Goal: Task Accomplishment & Management: Complete application form

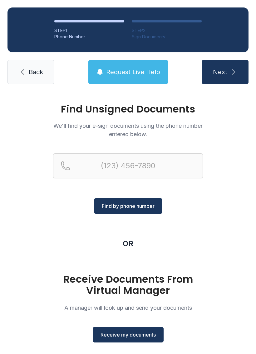
click at [129, 338] on span "Receive my documents" at bounding box center [127, 334] width 55 height 7
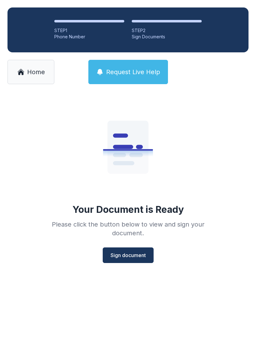
click at [129, 256] on span "Sign document" at bounding box center [127, 255] width 35 height 7
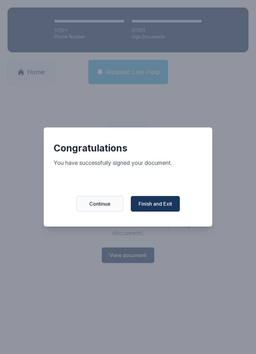
click at [166, 206] on span "Finish and Exit" at bounding box center [155, 203] width 33 height 7
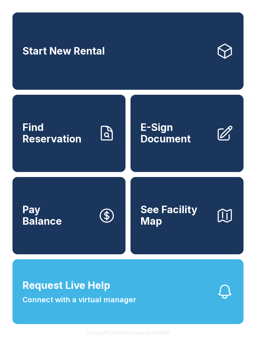
click at [201, 142] on span "E-Sign Document" at bounding box center [175, 133] width 71 height 23
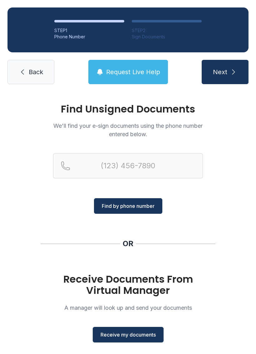
click at [144, 337] on span "Receive my documents" at bounding box center [127, 334] width 55 height 7
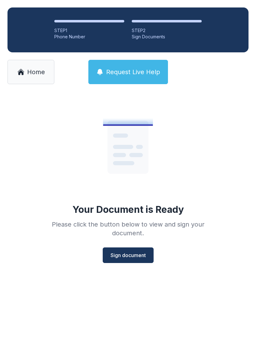
click at [148, 259] on button "Sign document" at bounding box center [128, 256] width 51 height 16
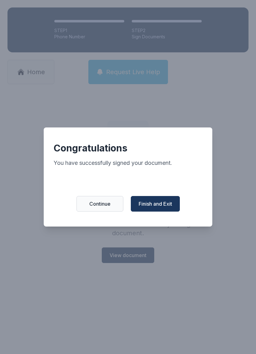
click at [167, 212] on button "Finish and Exit" at bounding box center [155, 204] width 49 height 16
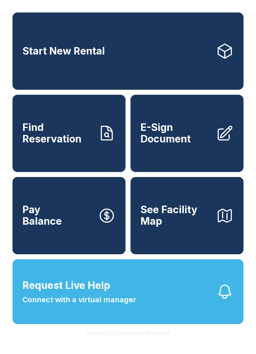
click at [176, 142] on span "E-Sign Document" at bounding box center [175, 133] width 71 height 23
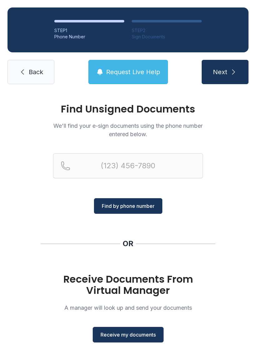
click at [131, 334] on span "Receive my documents" at bounding box center [127, 334] width 55 height 7
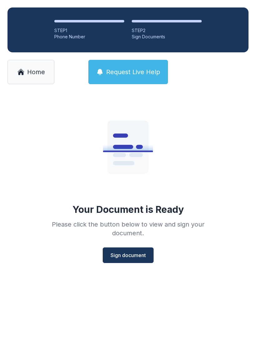
click at [130, 254] on span "Sign document" at bounding box center [127, 255] width 35 height 7
